Goal: Transaction & Acquisition: Purchase product/service

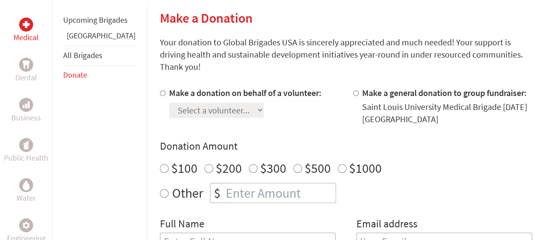
scroll to position [214, 0]
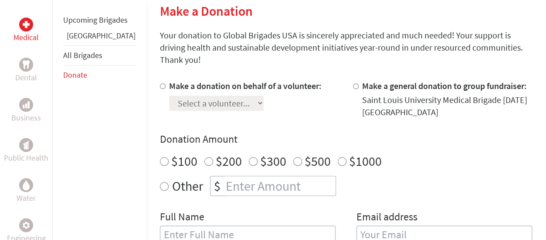
click at [160, 83] on input "Make a donation on behalf of a volunteer:" at bounding box center [163, 86] width 6 height 6
radio input "true"
click at [230, 95] on select "Select a volunteer... [PERSON_NAME] [PERSON_NAME] [PERSON_NAME] [PERSON_NAME] […" at bounding box center [216, 102] width 95 height 15
click at [294, 105] on div "Make a donation on behalf of a volunteer: Select a volunteer... [PERSON_NAME] […" at bounding box center [249, 99] width 179 height 38
click at [160, 182] on input "Other" at bounding box center [164, 186] width 9 height 9
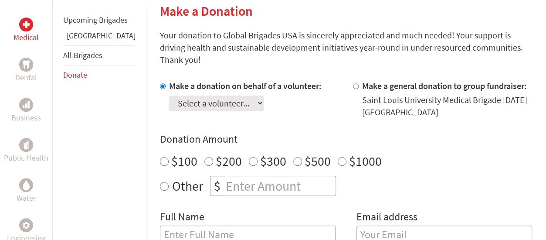
radio input "true"
click at [233, 176] on input "number" at bounding box center [280, 185] width 112 height 19
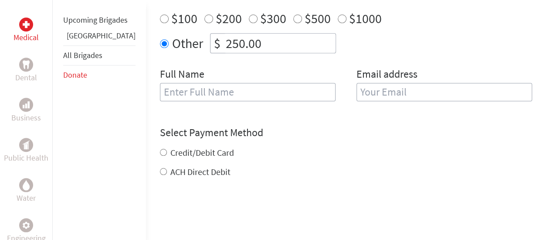
scroll to position [358, 0]
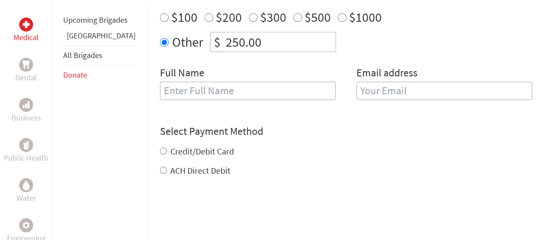
type input "250.00"
click at [206, 81] on input "text" at bounding box center [248, 90] width 176 height 18
type input "[PERSON_NAME] Panda"
click at [409, 81] on input "email" at bounding box center [444, 90] width 176 height 18
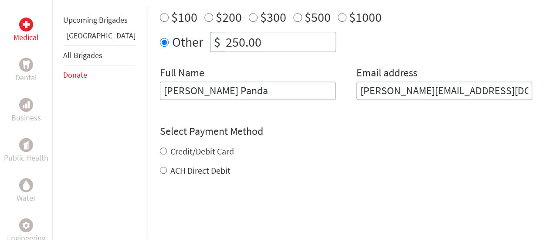
type input "[PERSON_NAME][EMAIL_ADDRESS][DOMAIN_NAME]"
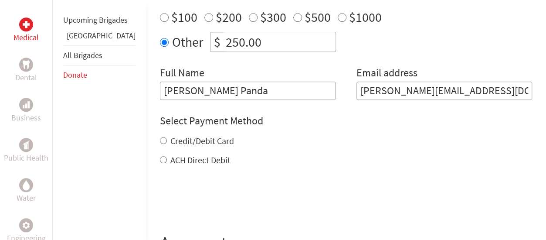
click at [160, 139] on div "Credit/Debit Card ACH Direct Debit" at bounding box center [346, 150] width 372 height 31
click at [160, 137] on input "Credit/Debit Card" at bounding box center [163, 140] width 7 height 7
radio input "true"
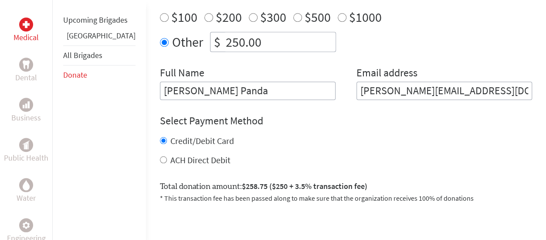
click at [160, 156] on input "ACH Direct Debit" at bounding box center [163, 159] width 7 height 7
radio input "true"
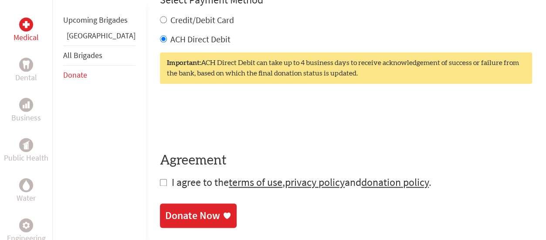
scroll to position [483, 0]
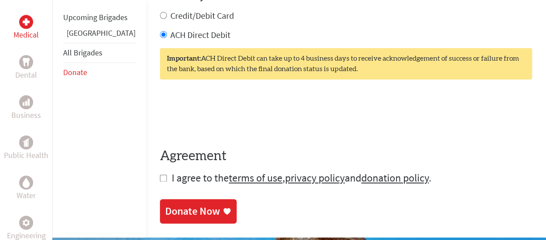
click at [160, 174] on input "checkbox" at bounding box center [163, 177] width 7 height 7
checkbox input "true"
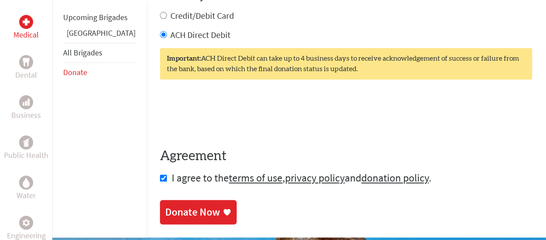
click at [165, 205] on div "Donate Now" at bounding box center [192, 212] width 55 height 14
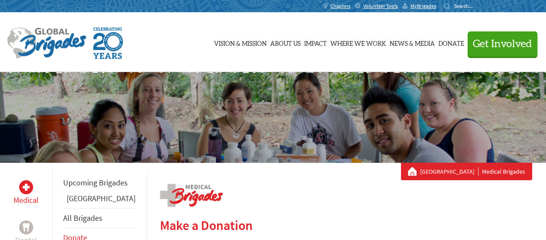
scroll to position [467, 0]
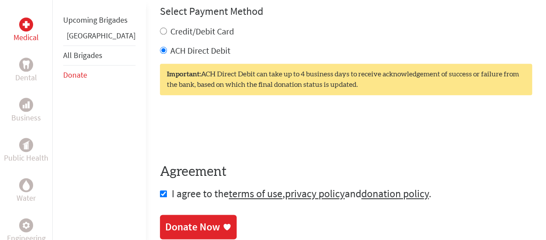
click at [160, 27] on input "Credit/Debit Card" at bounding box center [163, 30] width 7 height 7
radio input "true"
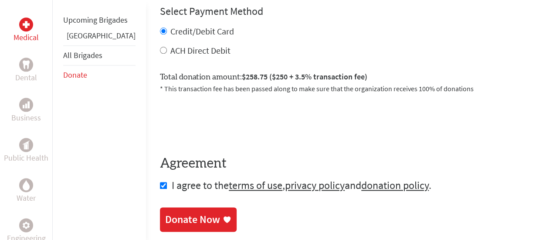
click at [170, 212] on div "Donate Now" at bounding box center [192, 219] width 55 height 14
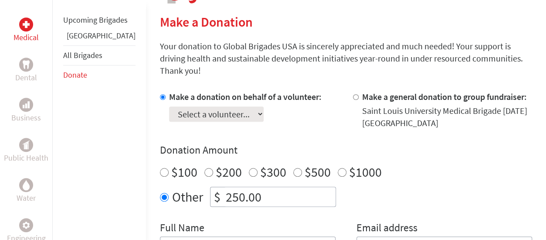
scroll to position [200, 0]
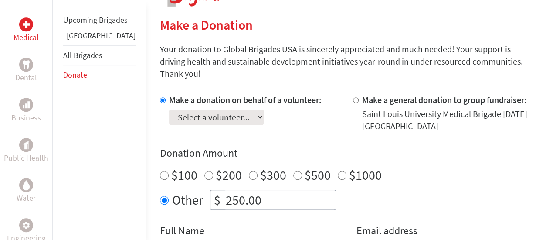
click at [229, 109] on select "Select a volunteer... [PERSON_NAME] [PERSON_NAME] [PERSON_NAME] [PERSON_NAME] […" at bounding box center [216, 116] width 95 height 15
click at [523, 175] on div "Donation Amount $100 $200 $300 $500 $1000 Other $ 250.00" at bounding box center [346, 178] width 372 height 64
